Goal: Information Seeking & Learning: Check status

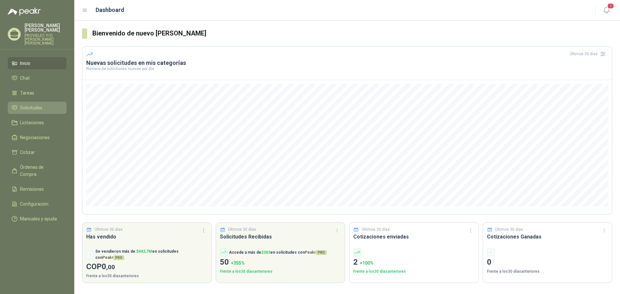
click at [38, 105] on span "Solicitudes" at bounding box center [31, 107] width 22 height 7
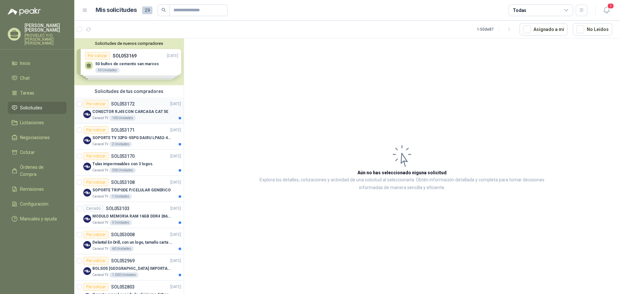
click at [137, 116] on div "Caracol TV 100 Unidades" at bounding box center [136, 118] width 89 height 5
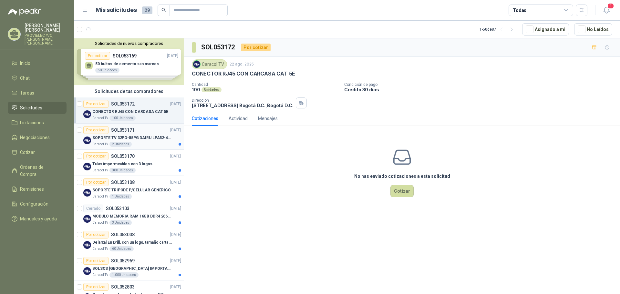
click at [131, 138] on p "SOPORTE TV 32PG-55PG DAIRU LPA52-446KIT2" at bounding box center [132, 138] width 80 height 6
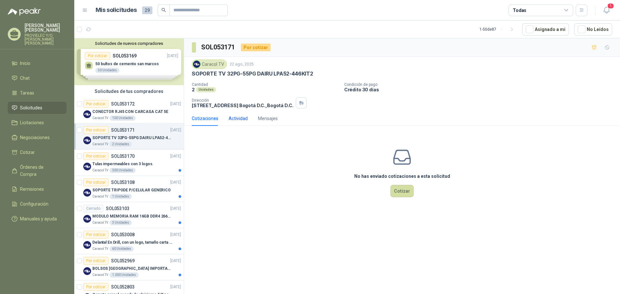
click at [232, 116] on div "Actividad" at bounding box center [238, 118] width 19 height 7
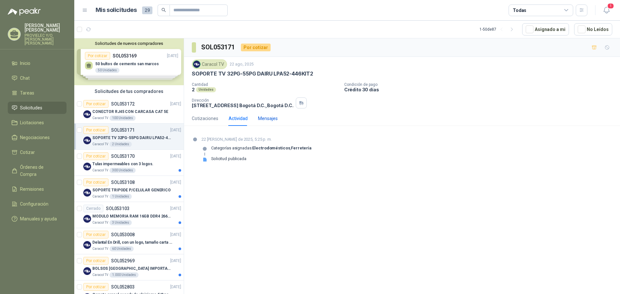
click at [265, 119] on div "Mensajes" at bounding box center [268, 118] width 20 height 7
